Goal: Task Accomplishment & Management: Use online tool/utility

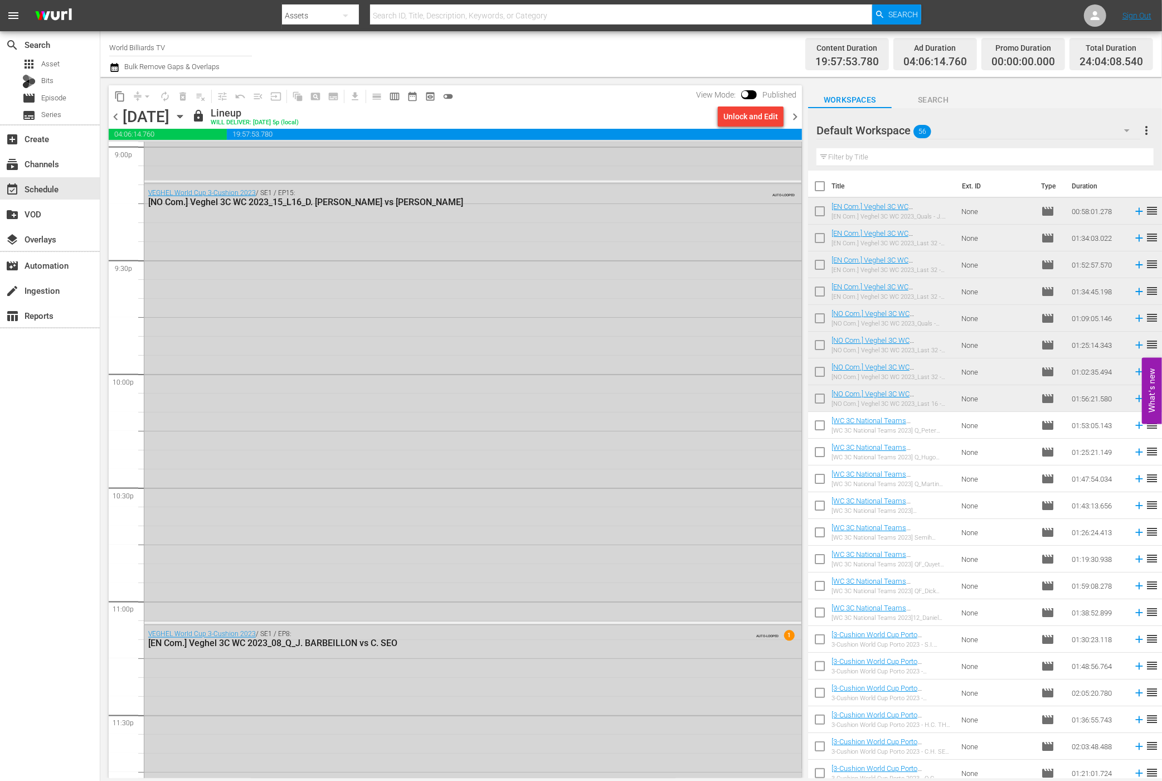
scroll to position [4837, 0]
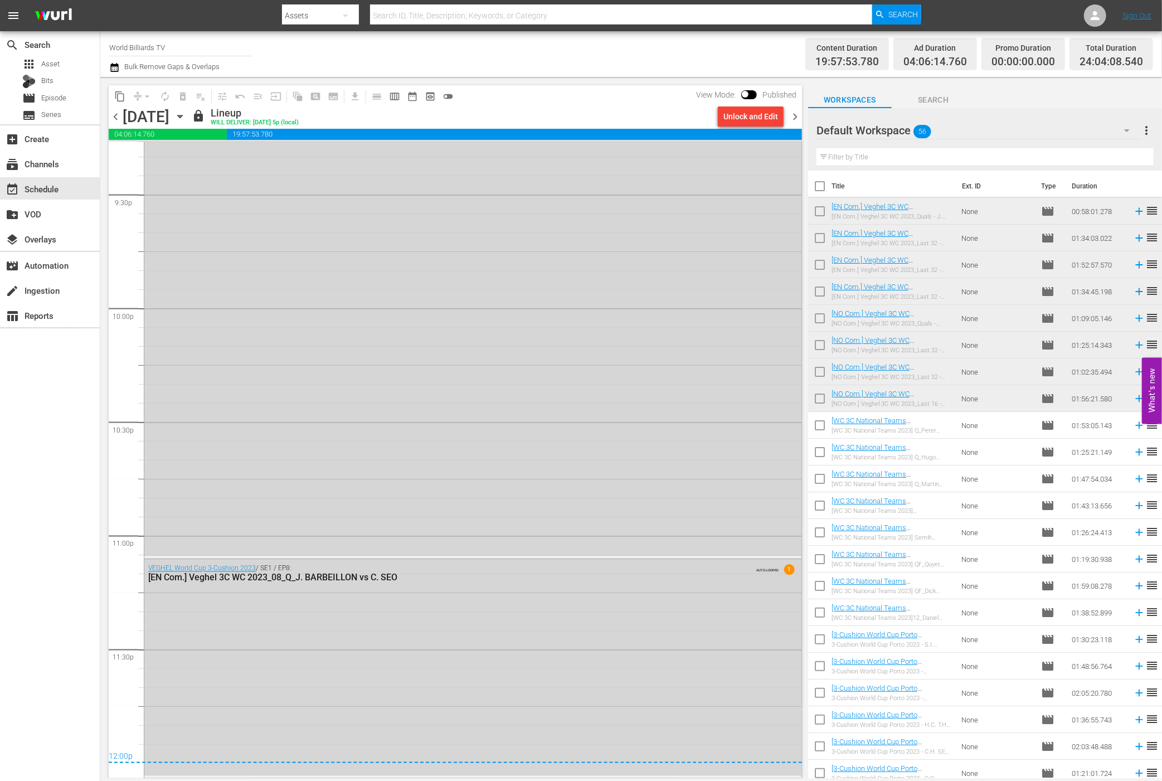
click at [186, 115] on icon "button" at bounding box center [180, 116] width 12 height 12
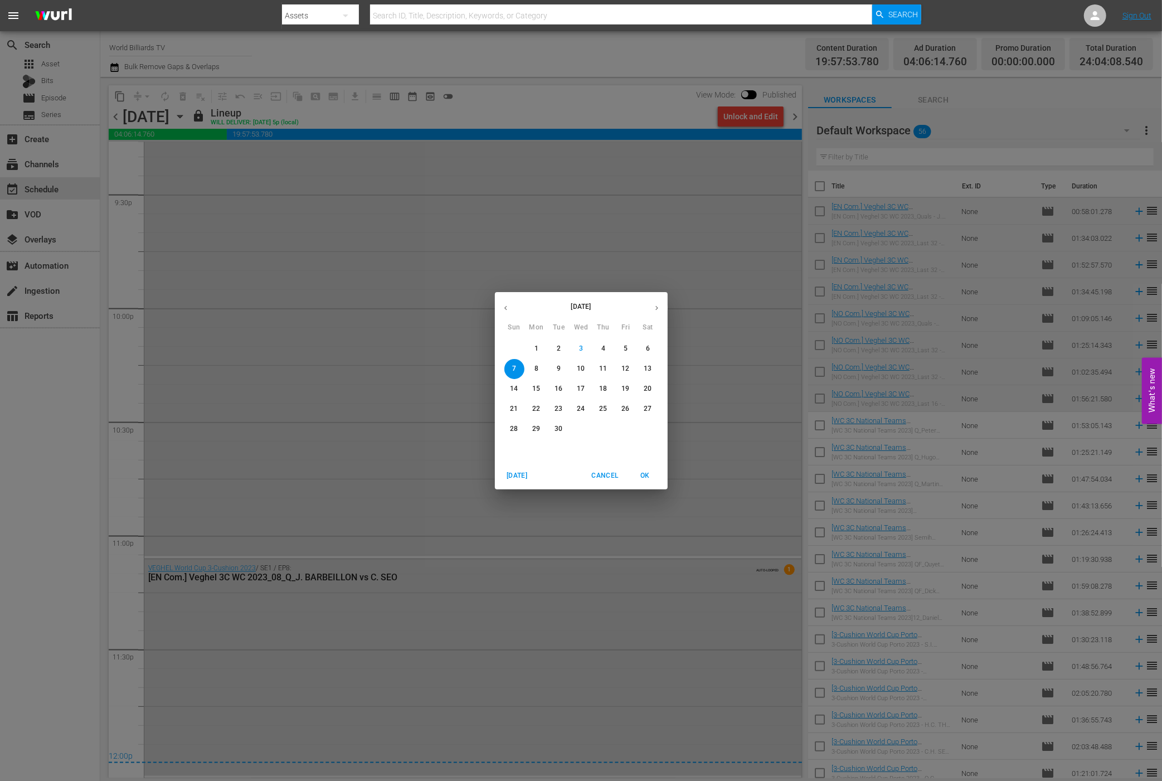
click at [533, 366] on span "8" at bounding box center [537, 368] width 20 height 9
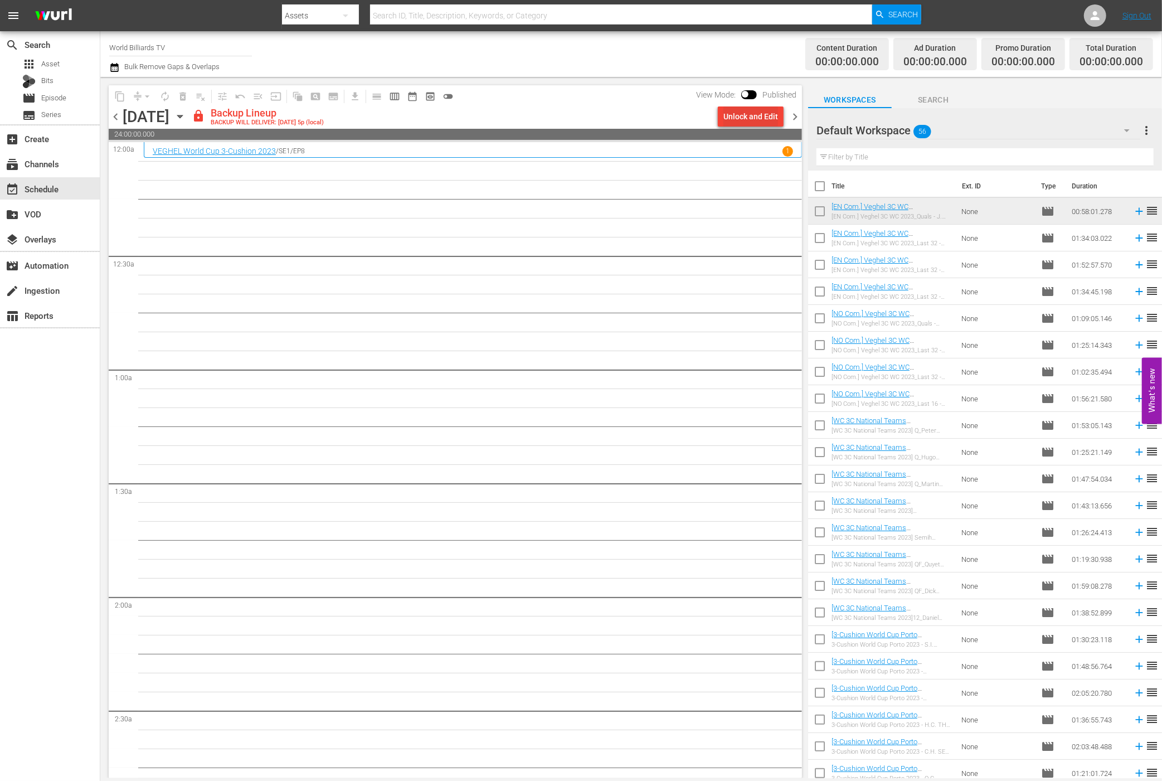
click at [746, 120] on div "Unlock and Edit" at bounding box center [750, 116] width 55 height 20
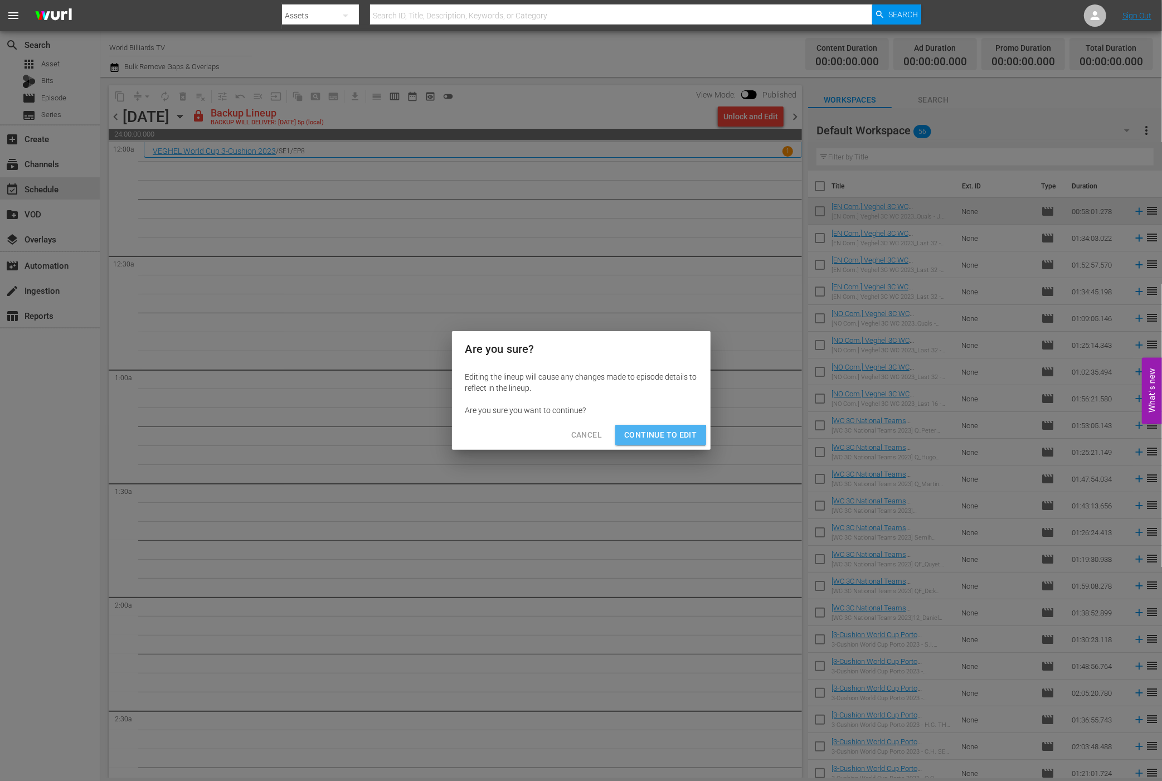
click at [650, 445] on button "Continue to Edit" at bounding box center [660, 435] width 90 height 21
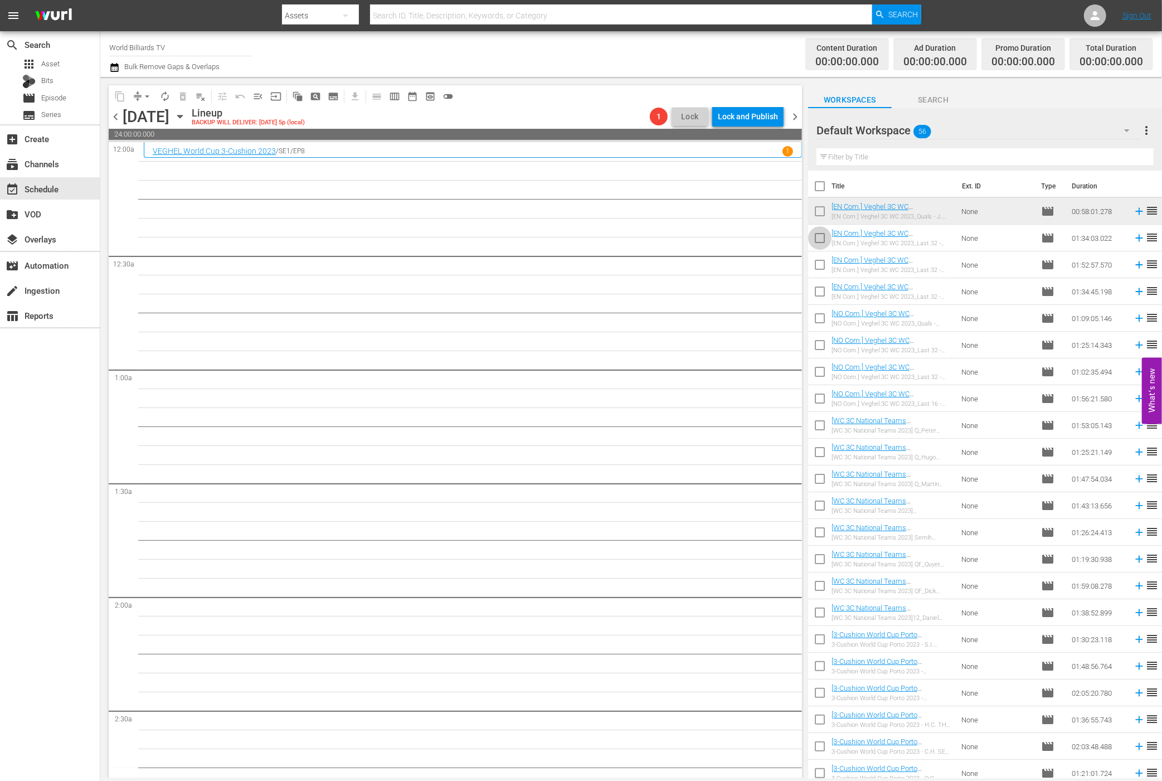
click at [820, 239] on input "checkbox" at bounding box center [819, 240] width 23 height 23
checkbox input "true"
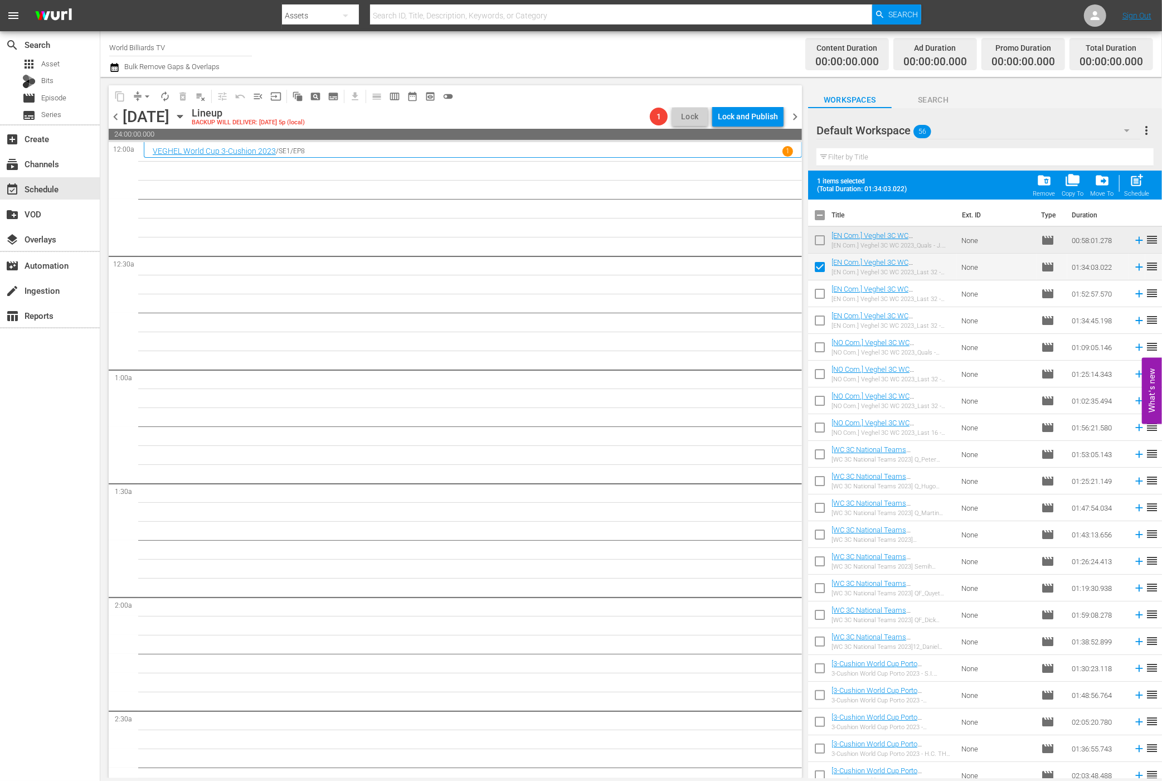
click at [822, 294] on input "checkbox" at bounding box center [819, 295] width 23 height 23
checkbox input "true"
click at [822, 313] on input "checkbox" at bounding box center [819, 322] width 23 height 23
checkbox input "true"
click at [821, 339] on input "checkbox" at bounding box center [819, 349] width 23 height 23
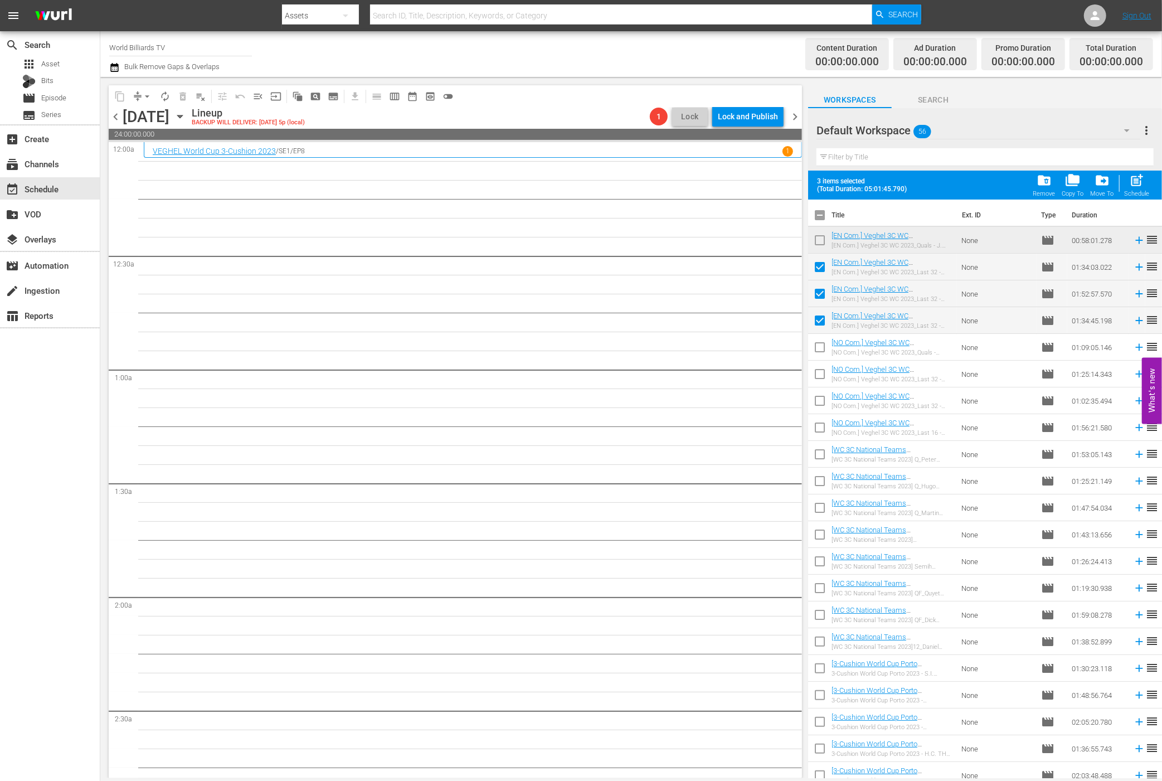
checkbox input "true"
click at [818, 367] on input "checkbox" at bounding box center [819, 376] width 23 height 23
checkbox input "true"
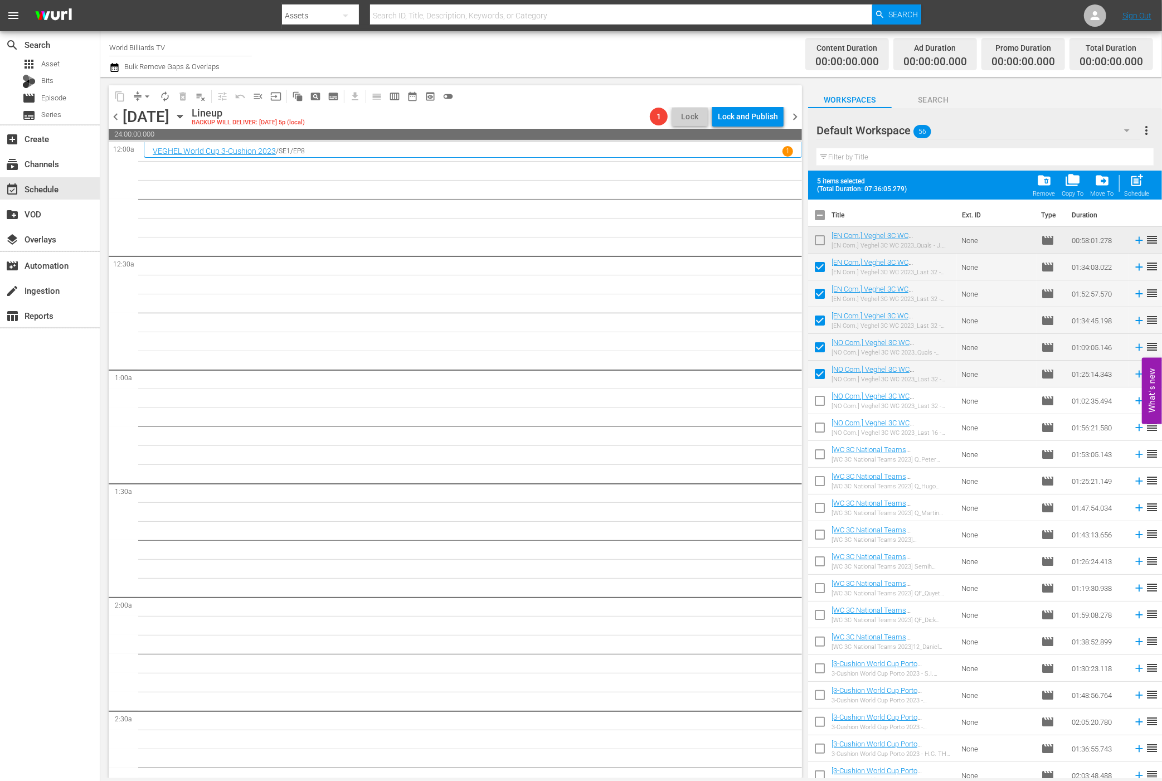
click at [818, 394] on input "checkbox" at bounding box center [819, 402] width 23 height 23
checkbox input "true"
click at [816, 423] on input "checkbox" at bounding box center [819, 429] width 23 height 23
checkbox input "true"
click at [813, 450] on input "checkbox" at bounding box center [819, 456] width 23 height 23
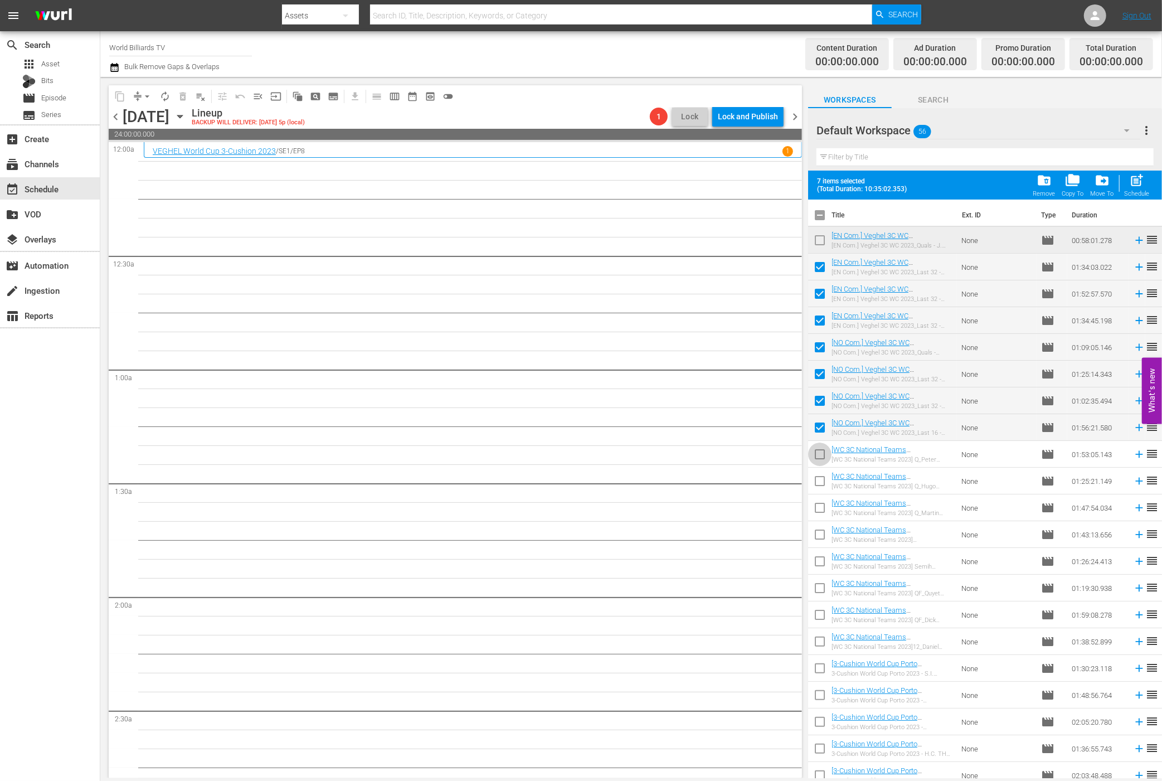
checkbox input "true"
click at [1135, 185] on span "post_add" at bounding box center [1137, 180] width 15 height 15
checkbox input "false"
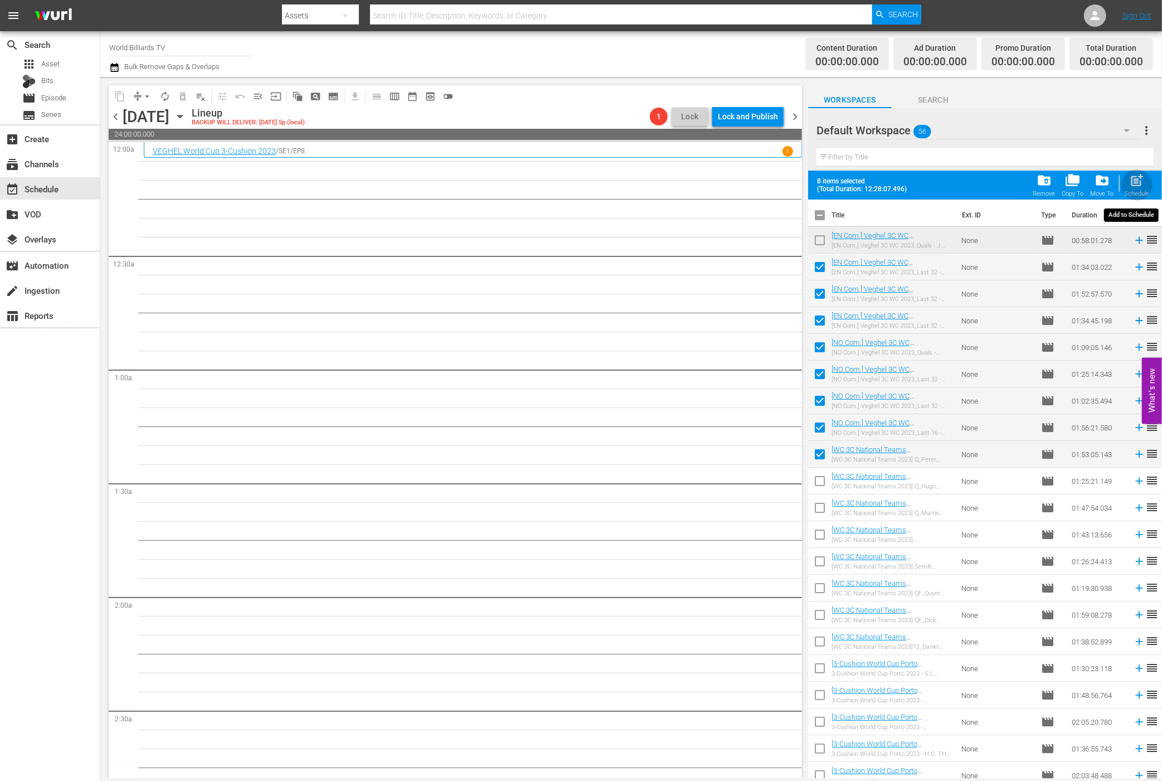
checkbox input "false"
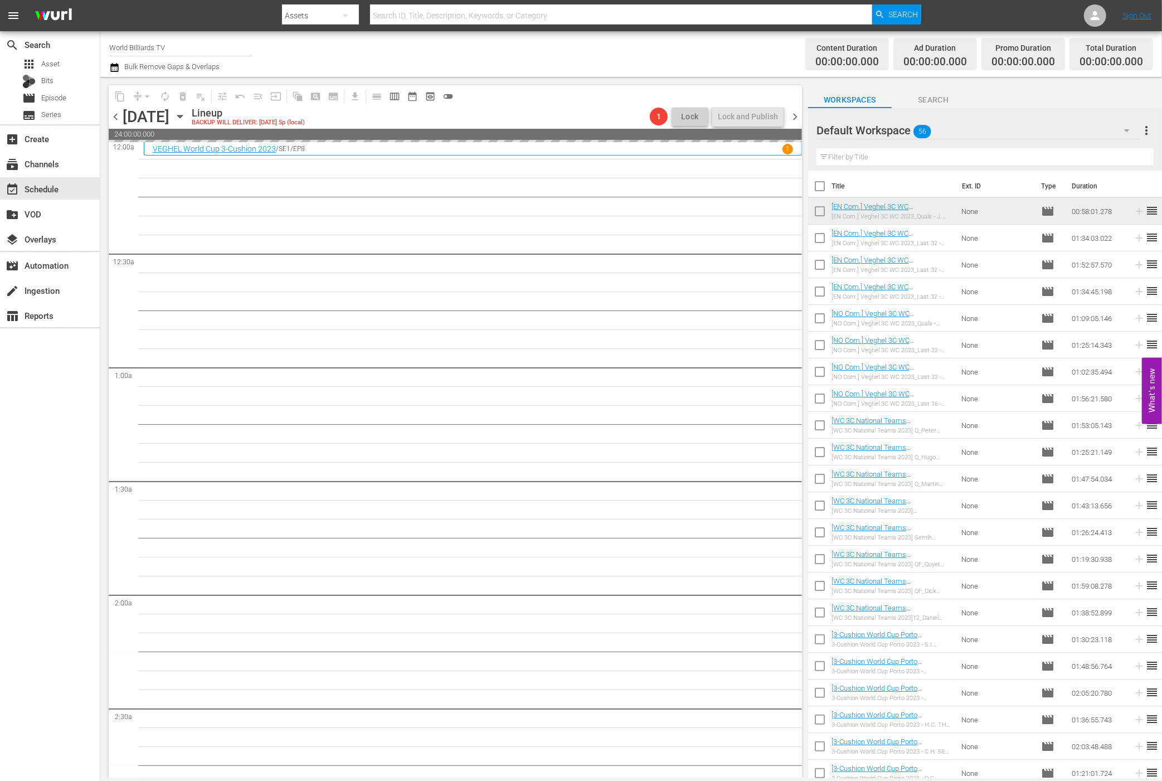
scroll to position [3, 0]
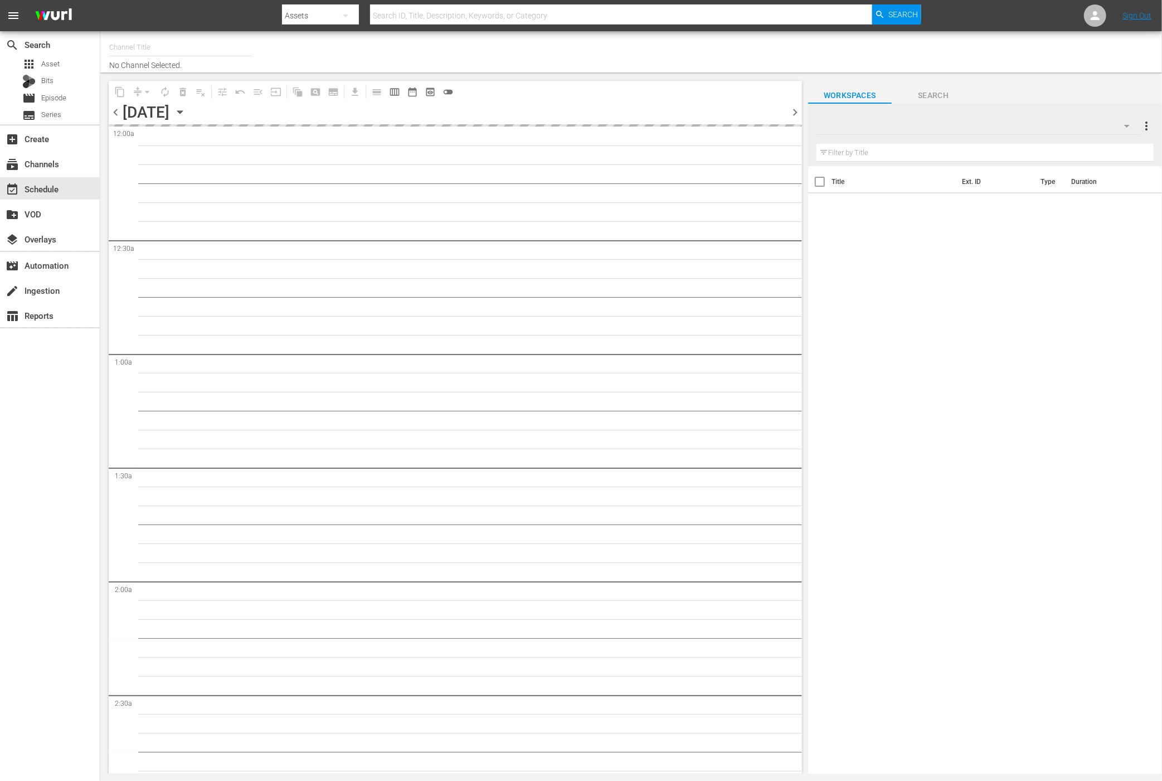
type input "World Billiards TV (967)"
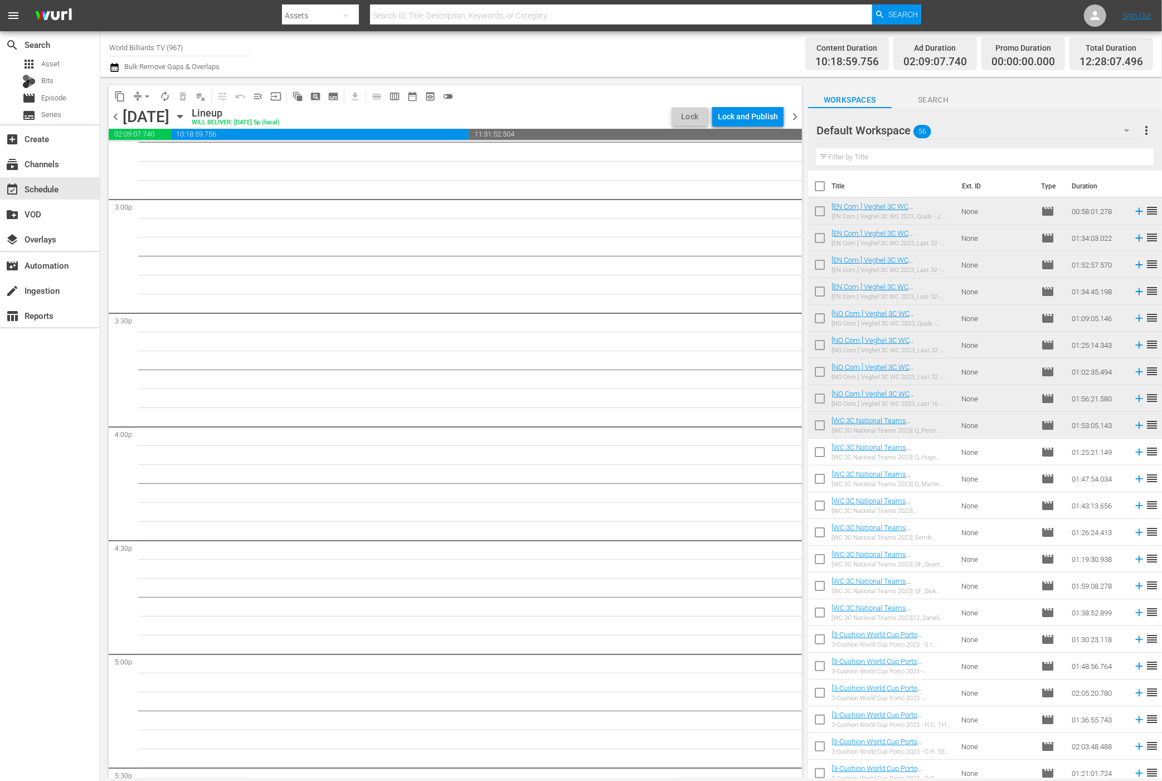
scroll to position [2796, 0]
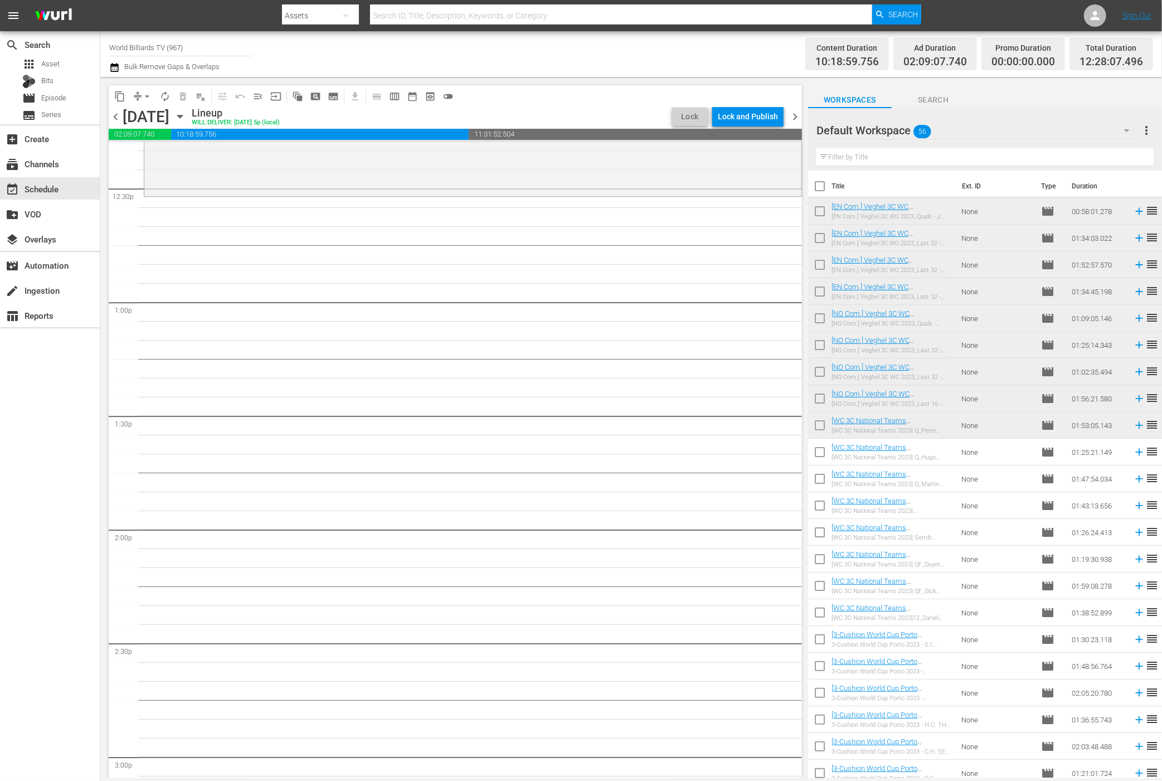
click at [165, 93] on span "autorenew_outlined" at bounding box center [164, 96] width 11 height 11
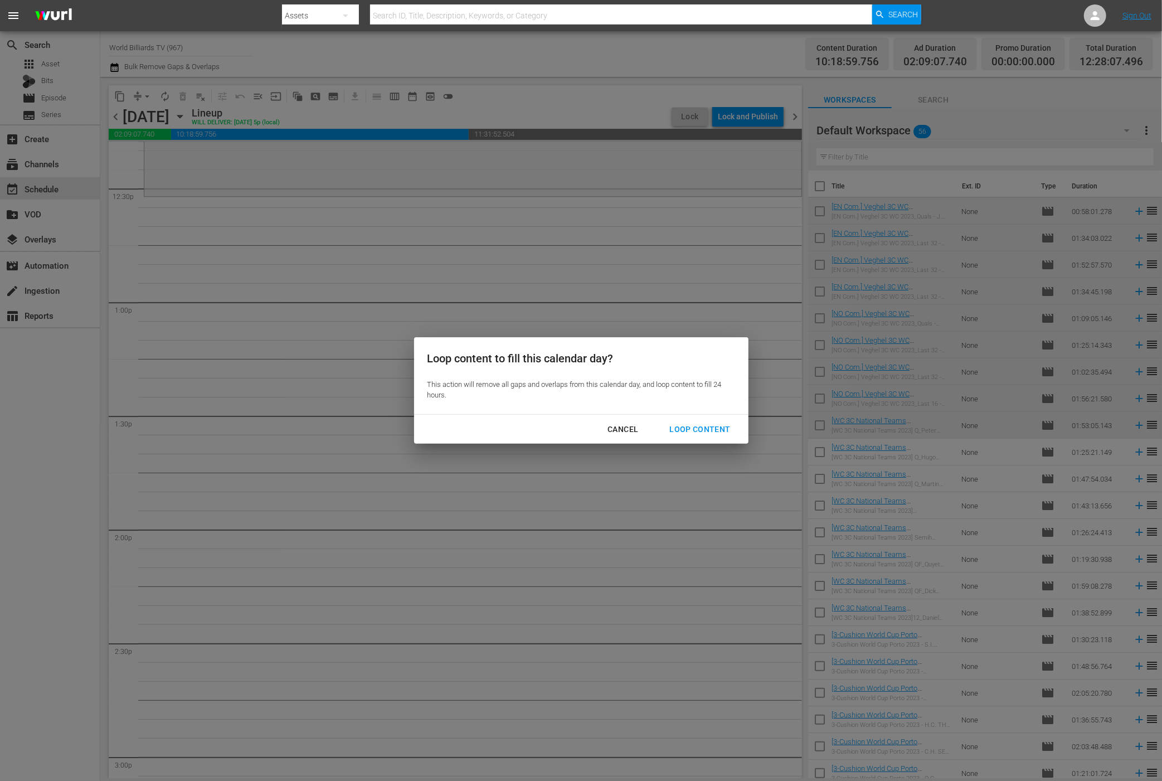
click at [713, 434] on div "Loop Content" at bounding box center [700, 430] width 79 height 14
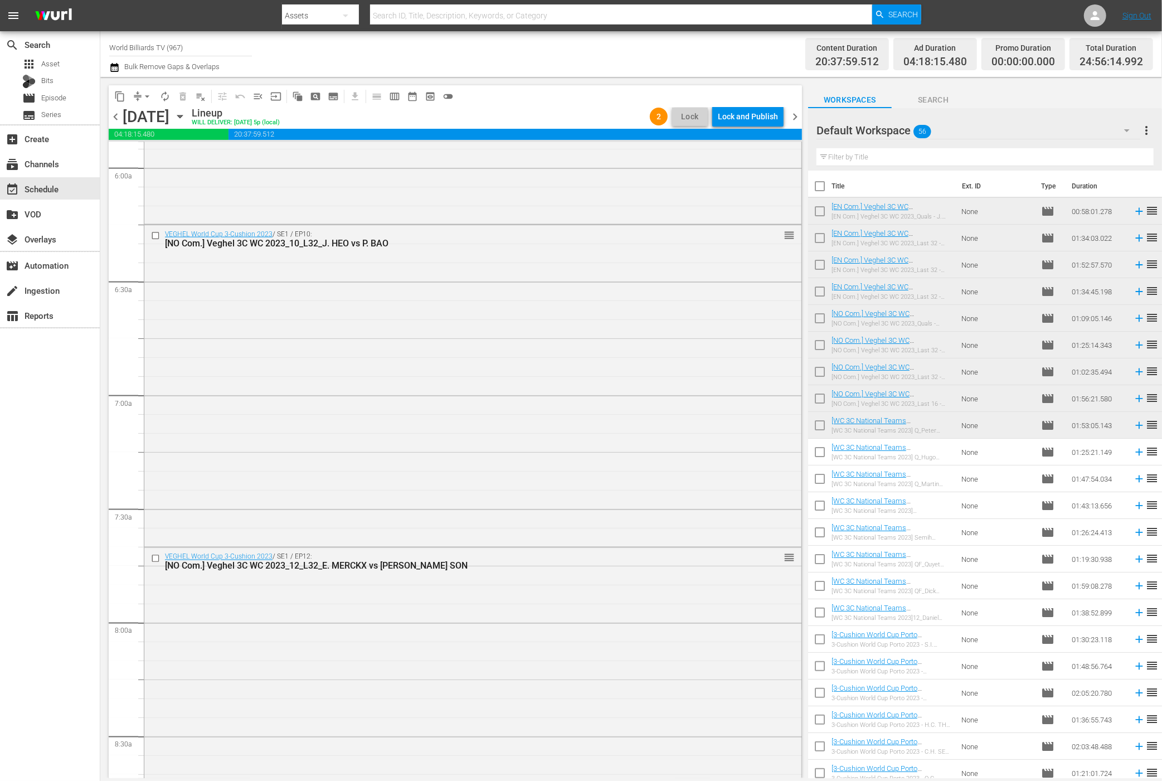
scroll to position [0, 0]
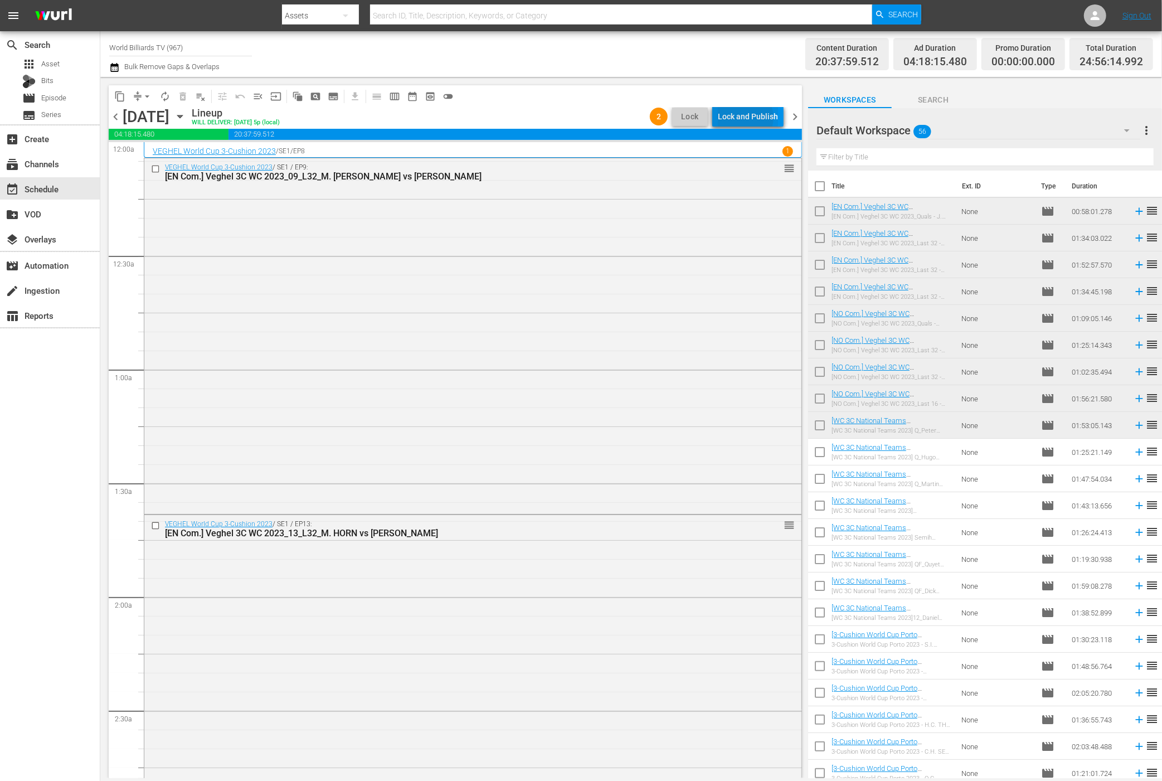
click at [746, 118] on div "Lock and Publish" at bounding box center [748, 116] width 60 height 20
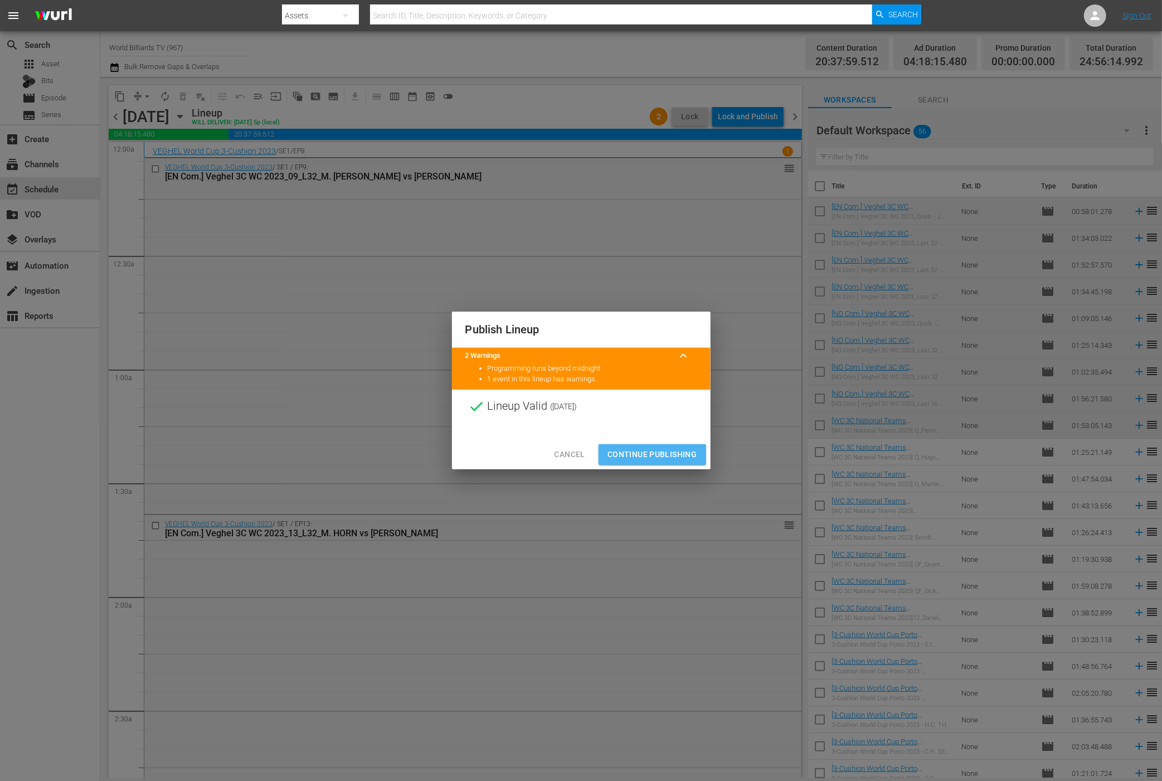
click at [659, 462] on button "Continue Publishing" at bounding box center [653, 454] width 108 height 21
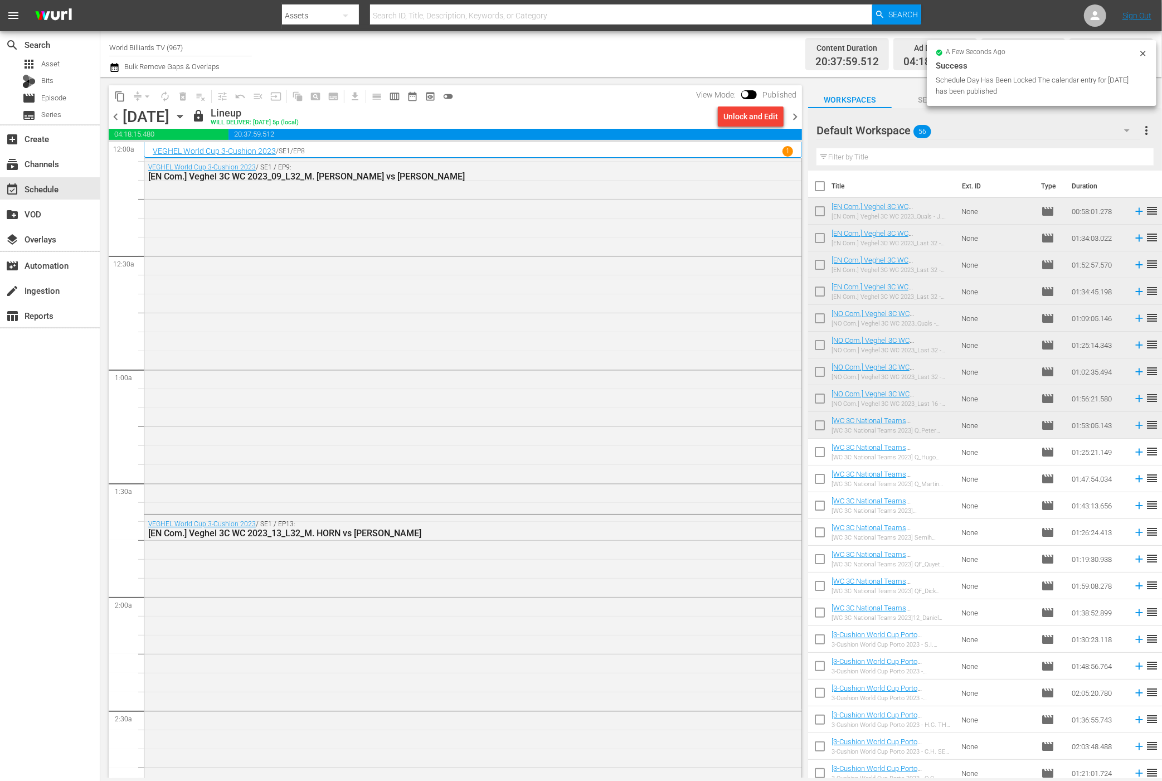
click at [186, 118] on icon "button" at bounding box center [180, 116] width 12 height 12
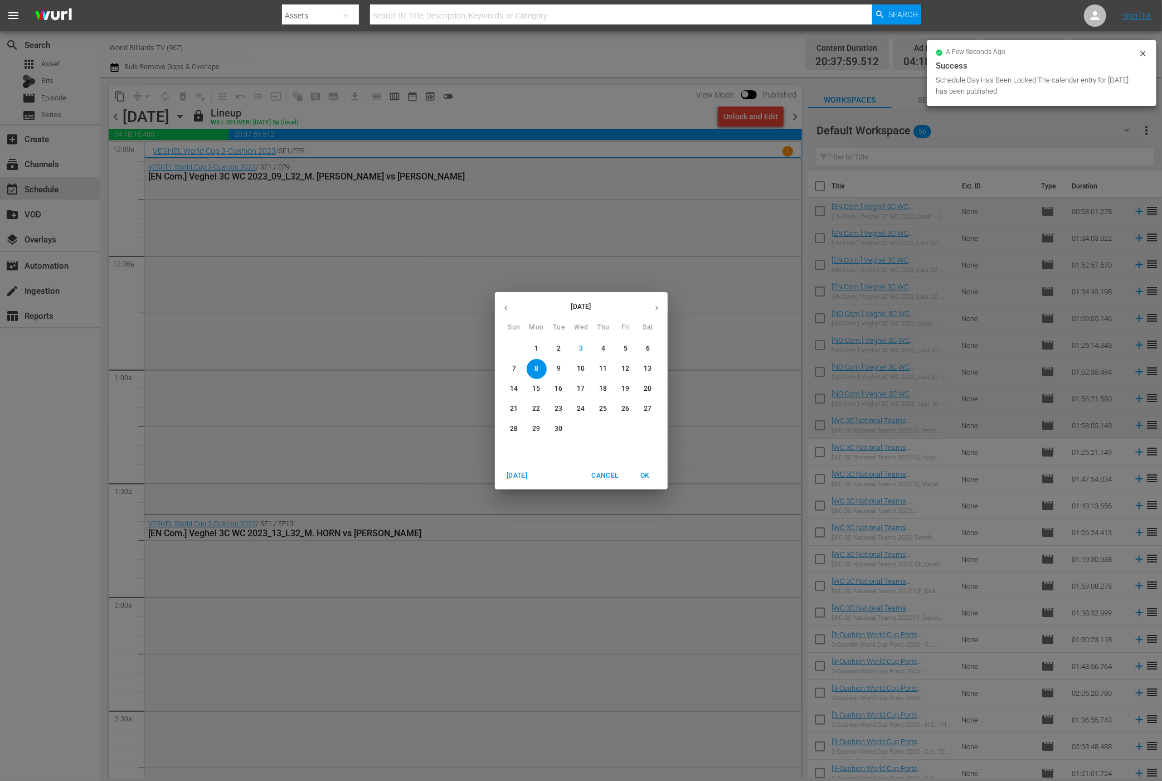
click at [556, 368] on span "9" at bounding box center [559, 368] width 20 height 9
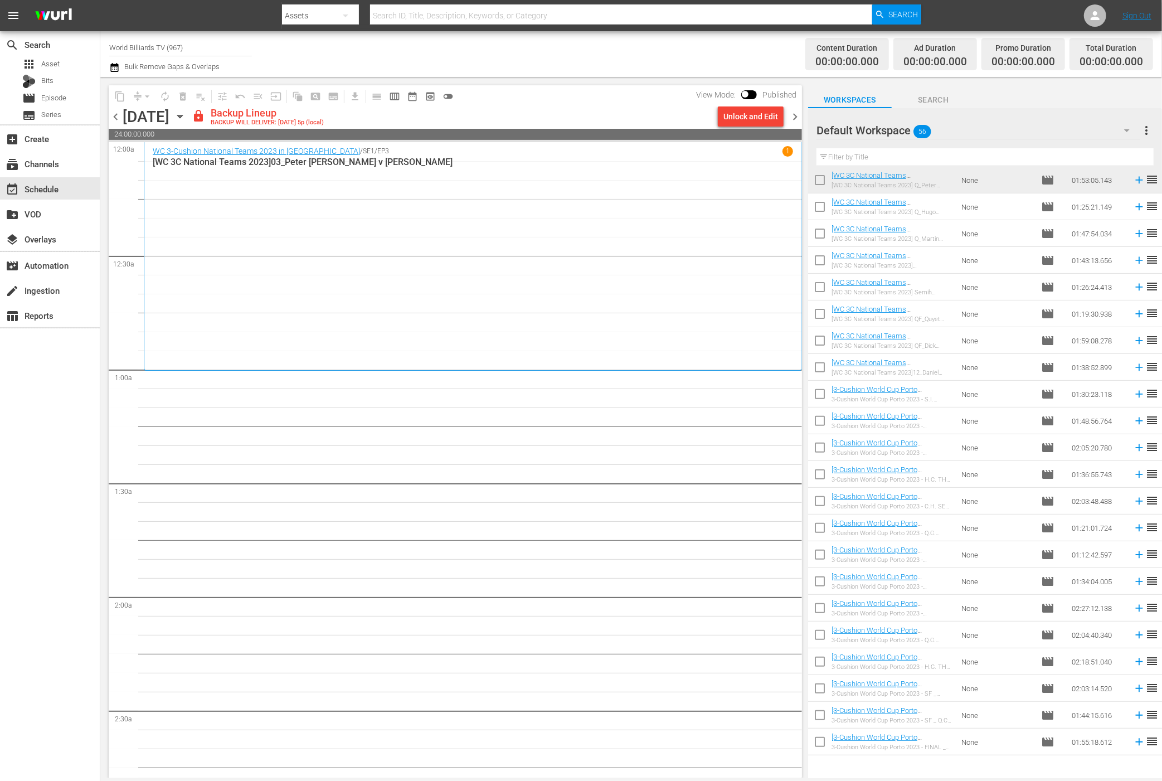
scroll to position [247, 0]
